Goal: Information Seeking & Learning: Check status

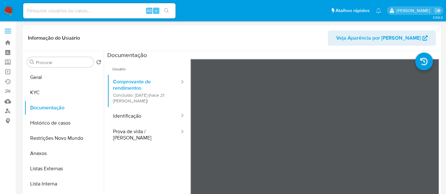
select select "10"
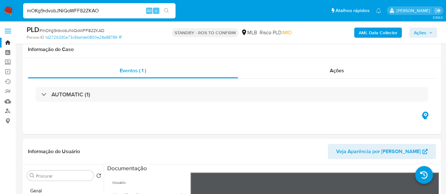
select select "10"
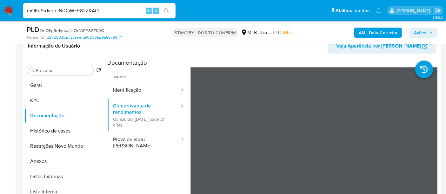
scroll to position [35, 0]
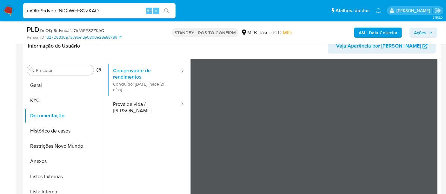
click at [0, 17] on nav "Pausado Ver notificaciones mOKg9rdvobJNiQoWFF82ZKAO Alt s Atalhos rápidos Presi…" at bounding box center [223, 10] width 446 height 21
type input "sdvUri5Fwu6rGb4T8016fEoH"
click at [164, 11] on button "search-icon" at bounding box center [166, 10] width 13 height 9
drag, startPoint x: 102, startPoint y: 10, endPoint x: 0, endPoint y: 12, distance: 102.2
click at [0, 12] on nav "Pausado Ver notificaciones sdvUri5Fwu6rGb4T8016fEoH Alt s Atalhos rápidos Presi…" at bounding box center [223, 10] width 446 height 21
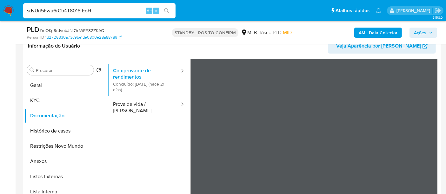
click at [166, 10] on icon "search-icon" at bounding box center [166, 10] width 5 height 5
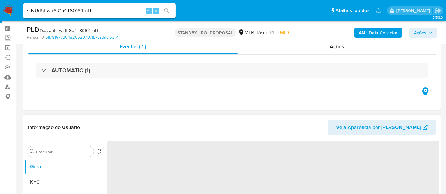
scroll to position [70, 0]
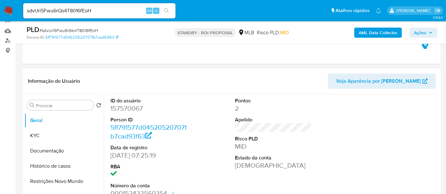
select select "10"
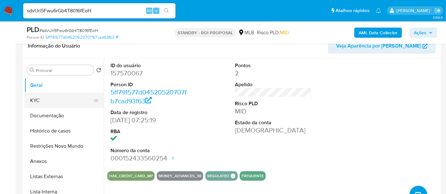
click at [33, 101] on button "KYC" at bounding box center [61, 100] width 74 height 15
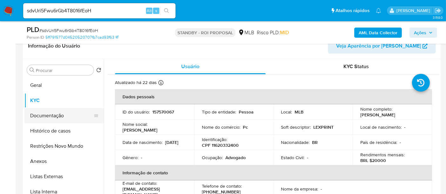
click at [42, 116] on button "Documentação" at bounding box center [61, 115] width 74 height 15
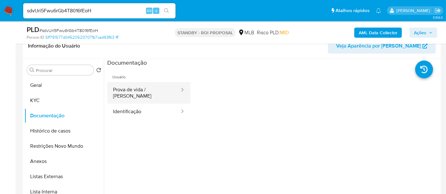
click at [141, 95] on button "Prova de vida / [PERSON_NAME]" at bounding box center [143, 93] width 73 height 22
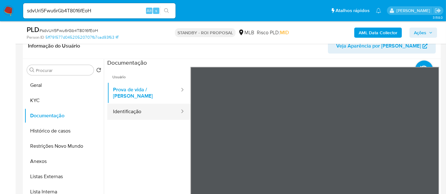
click at [126, 105] on button "Identificação" at bounding box center [143, 112] width 73 height 16
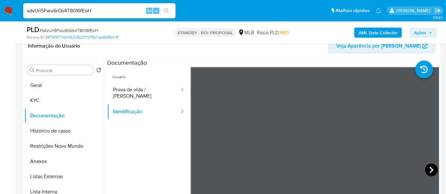
click at [432, 167] on icon at bounding box center [431, 170] width 13 height 13
click at [37, 100] on button "KYC" at bounding box center [61, 100] width 74 height 15
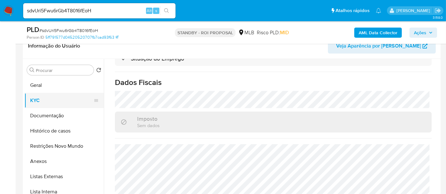
click at [38, 99] on button "KYC" at bounding box center [61, 100] width 74 height 15
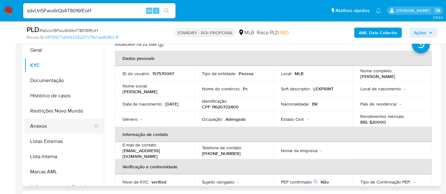
scroll to position [0, 0]
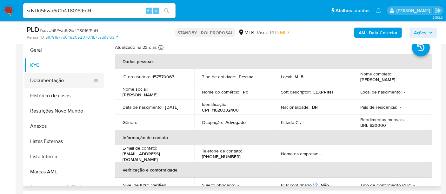
click at [53, 81] on button "Documentação" at bounding box center [61, 80] width 74 height 15
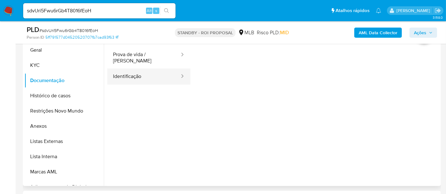
click at [127, 71] on button "Identificação" at bounding box center [143, 77] width 73 height 16
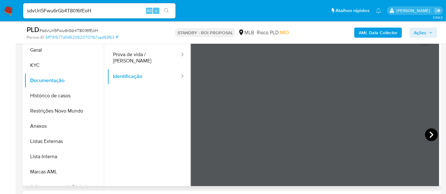
click at [428, 134] on icon at bounding box center [431, 135] width 13 height 13
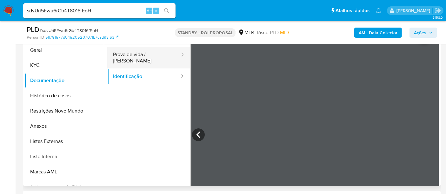
click at [126, 54] on button "Prova de vida / [PERSON_NAME]" at bounding box center [143, 58] width 73 height 22
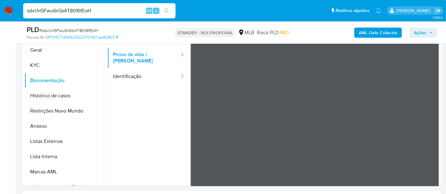
drag, startPoint x: 103, startPoint y: 12, endPoint x: 0, endPoint y: 14, distance: 103.5
click at [0, 14] on nav "Pausado Ver notificaciones sdvUri5Fwu6rGb4T8016fEoH Alt s Atalhos rápidos Presi…" at bounding box center [223, 10] width 446 height 21
paste input "Ydz5Kv2FCKrtxZBR7QihR672"
type input "Ydz5Kv2FCKrtxZBR7QihR672"
click at [167, 9] on icon "search-icon" at bounding box center [166, 10] width 5 height 5
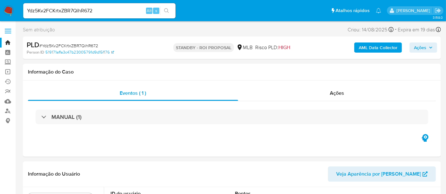
select select "10"
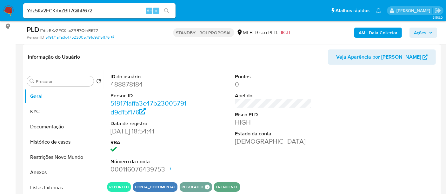
scroll to position [106, 0]
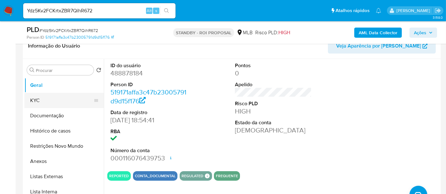
click at [25, 99] on button "KYC" at bounding box center [61, 100] width 74 height 15
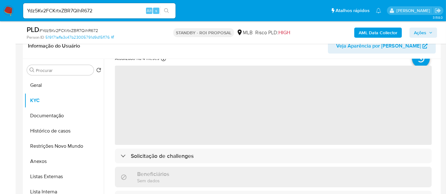
scroll to position [35, 0]
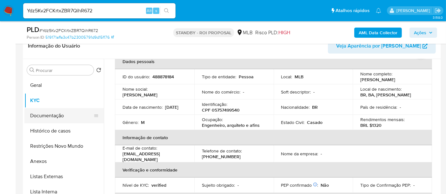
click at [45, 119] on button "Documentação" at bounding box center [61, 115] width 74 height 15
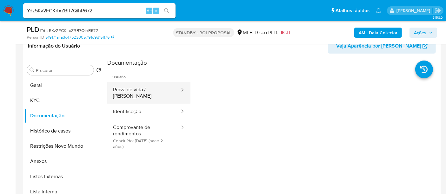
click at [140, 95] on button "Prova de vida / [PERSON_NAME]" at bounding box center [143, 93] width 73 height 22
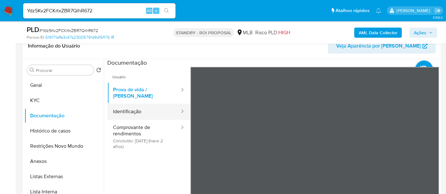
click at [129, 105] on button "Identificação" at bounding box center [143, 112] width 73 height 16
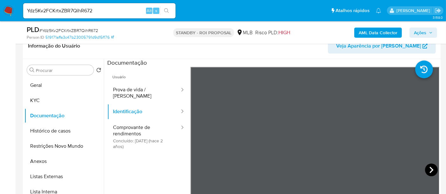
click at [426, 168] on icon at bounding box center [431, 170] width 13 height 13
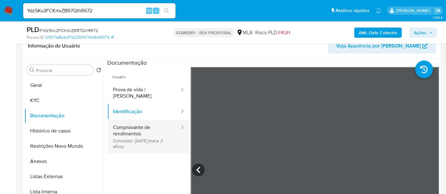
drag, startPoint x: 109, startPoint y: 122, endPoint x: 149, endPoint y: 131, distance: 41.0
click at [109, 122] on button "Comprovante de rendimentos Concluído: [DATE] (hace 2 años)" at bounding box center [143, 137] width 73 height 34
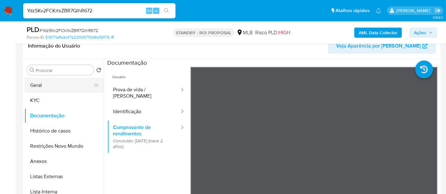
click at [39, 84] on button "Geral" at bounding box center [61, 85] width 74 height 15
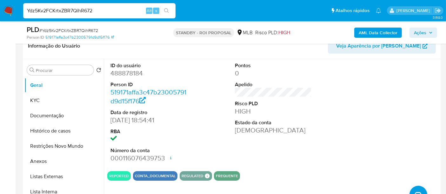
drag, startPoint x: 52, startPoint y: 22, endPoint x: 0, endPoint y: 45, distance: 56.7
paste input "EWS48DiEDd3l6urdxBYGBGw"
type input "YEWS48DiEDd3l6urdxBYGBGw"
click at [167, 10] on icon "search-icon" at bounding box center [166, 10] width 5 height 5
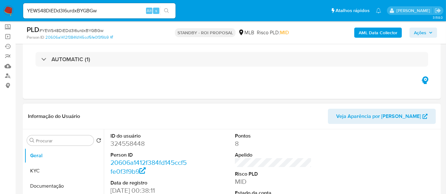
select select "10"
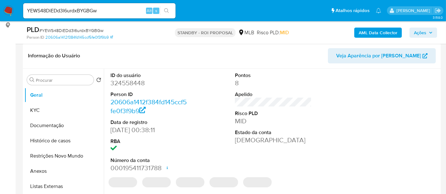
scroll to position [106, 0]
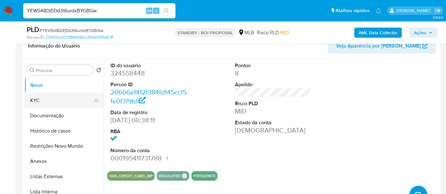
click at [38, 100] on button "KYC" at bounding box center [61, 100] width 74 height 15
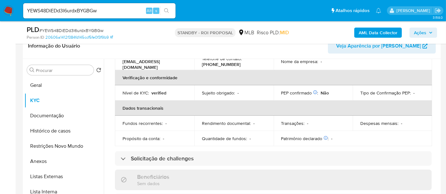
scroll to position [35, 0]
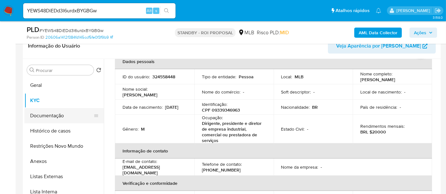
click at [44, 116] on button "Documentação" at bounding box center [61, 115] width 74 height 15
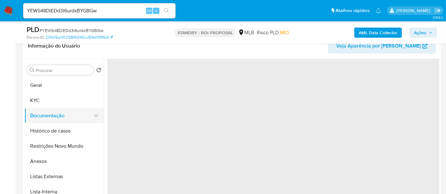
scroll to position [0, 0]
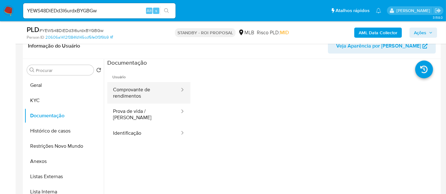
click at [142, 90] on button "Comprovante de rendimentos" at bounding box center [143, 93] width 73 height 22
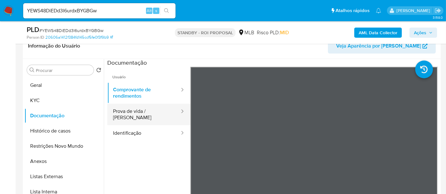
click at [129, 110] on button "Prova de vida / [PERSON_NAME]" at bounding box center [143, 115] width 73 height 22
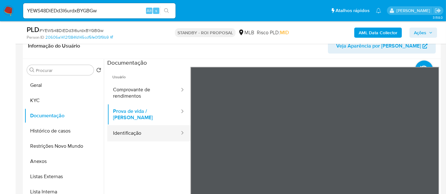
click at [139, 126] on button "Identificação" at bounding box center [143, 133] width 73 height 16
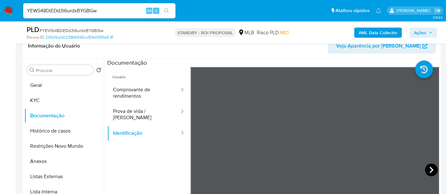
click at [426, 166] on icon at bounding box center [431, 170] width 13 height 13
click at [31, 96] on button "KYC" at bounding box center [61, 100] width 74 height 15
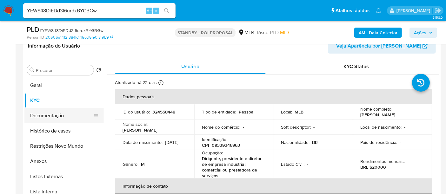
click at [60, 114] on button "Documentação" at bounding box center [61, 115] width 74 height 15
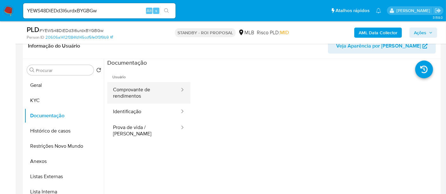
click at [133, 91] on button "Comprovante de rendimentos" at bounding box center [143, 93] width 73 height 22
